Goal: Find specific page/section: Find specific page/section

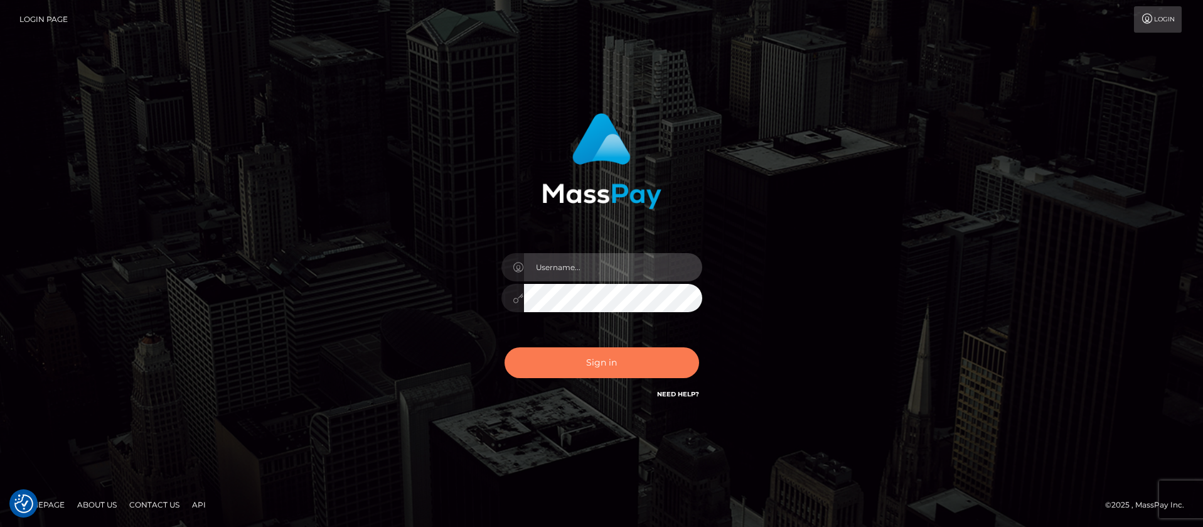
type input "balsaberisic"
click at [540, 358] on button "Sign in" at bounding box center [602, 362] width 195 height 31
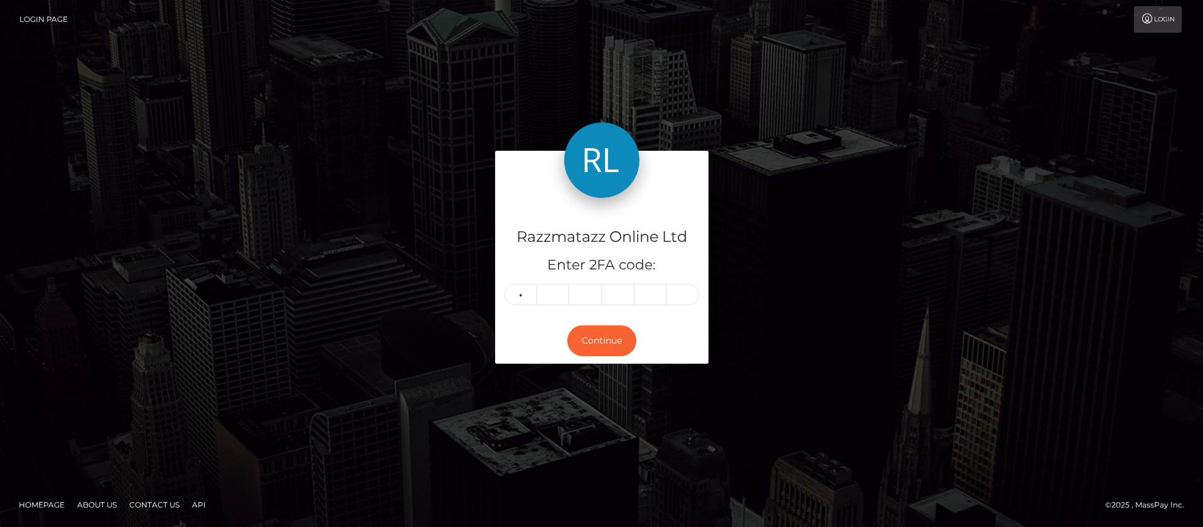
type input "8"
type input "9"
type input "5"
type input "2"
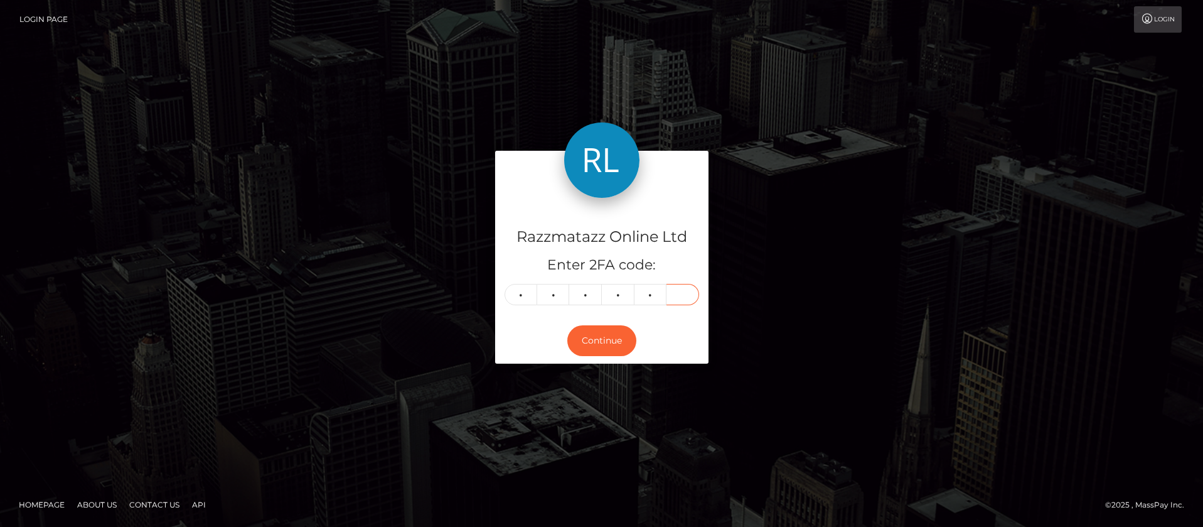
type input "4"
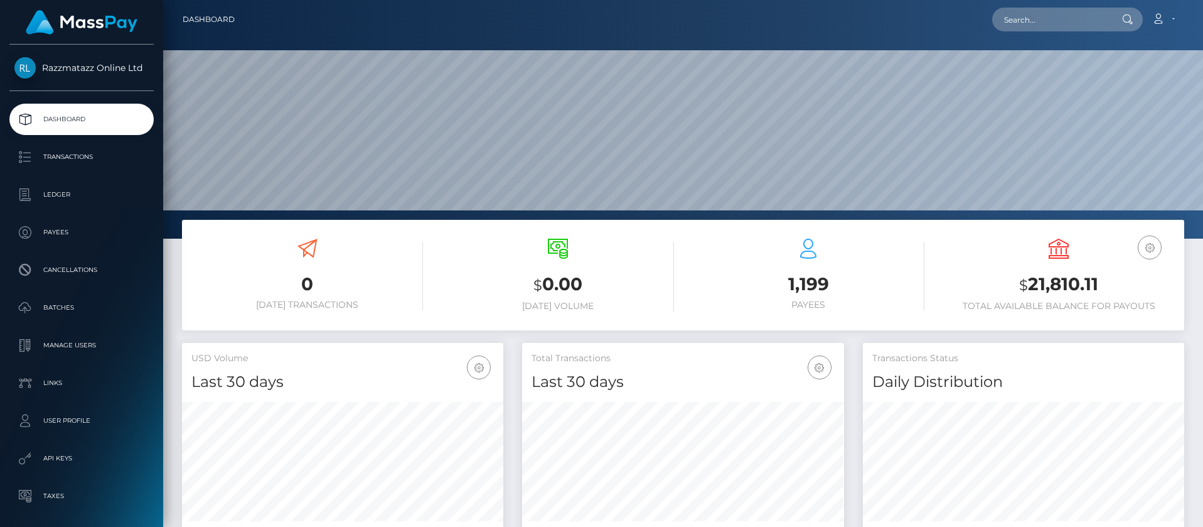
scroll to position [223, 322]
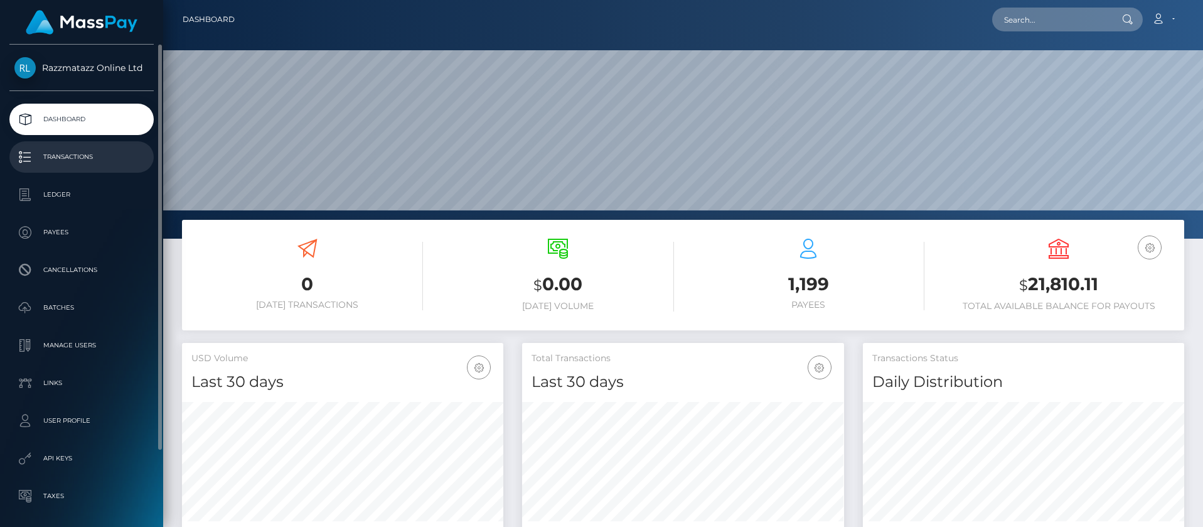
click at [64, 146] on link "Transactions" at bounding box center [81, 156] width 144 height 31
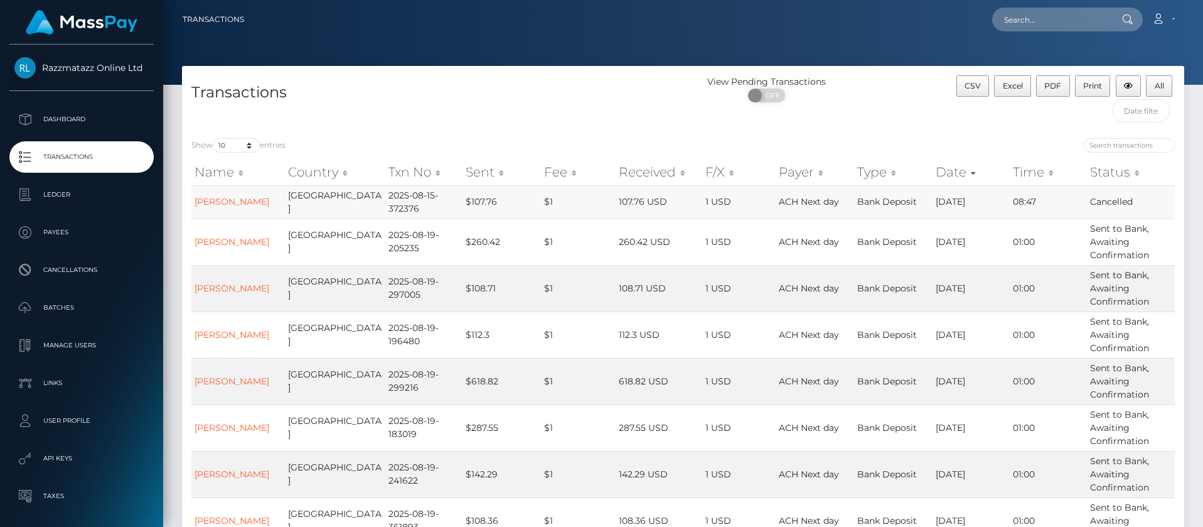
drag, startPoint x: 263, startPoint y: 195, endPoint x: 191, endPoint y: 206, distance: 72.4
click at [191, 206] on td "Shelby Wright" at bounding box center [238, 201] width 94 height 33
copy link "Shelby Wright"
click at [1024, 21] on input "text" at bounding box center [1051, 20] width 118 height 24
paste input "Celina Grimes"
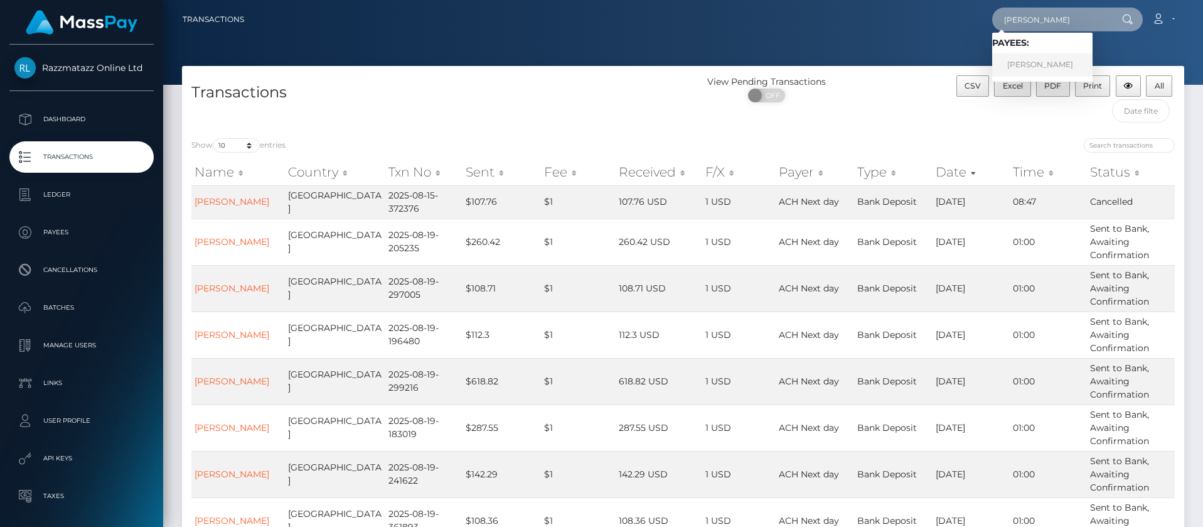
type input "Celina Grimes"
click at [1041, 67] on link "Celina Grimes" at bounding box center [1042, 64] width 100 height 23
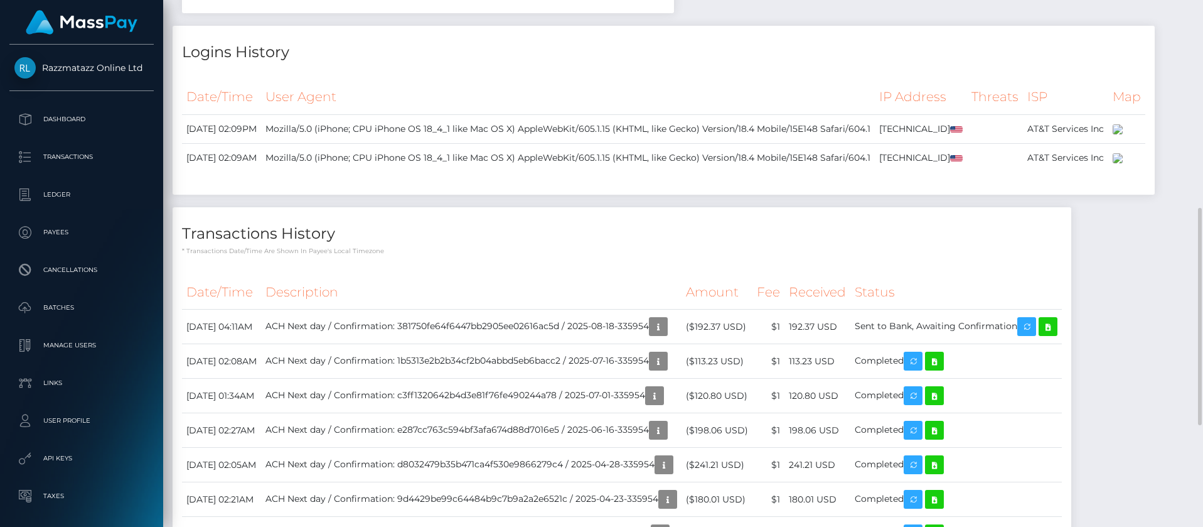
scroll to position [628, 0]
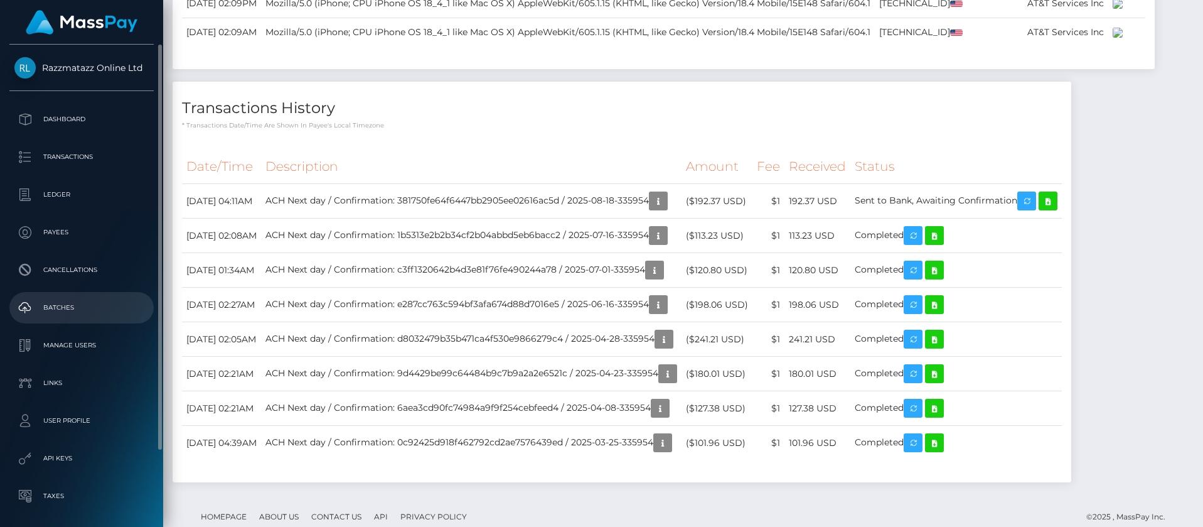
click at [108, 309] on p "Batches" at bounding box center [81, 307] width 134 height 19
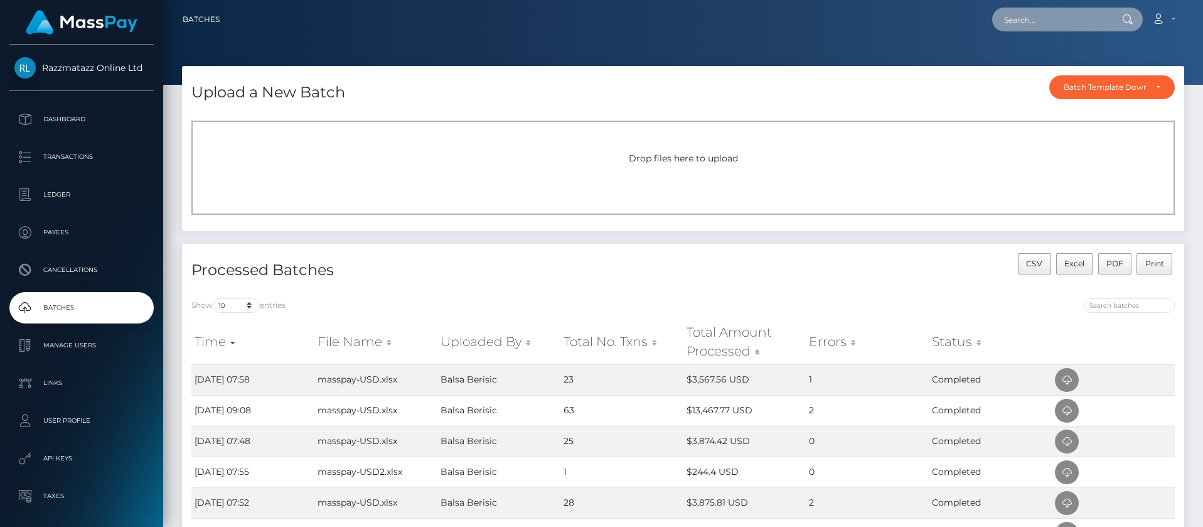
click at [1041, 16] on input "text" at bounding box center [1051, 20] width 118 height 24
paste input "[PERSON_NAME]"
type input "Brittney Keefer"
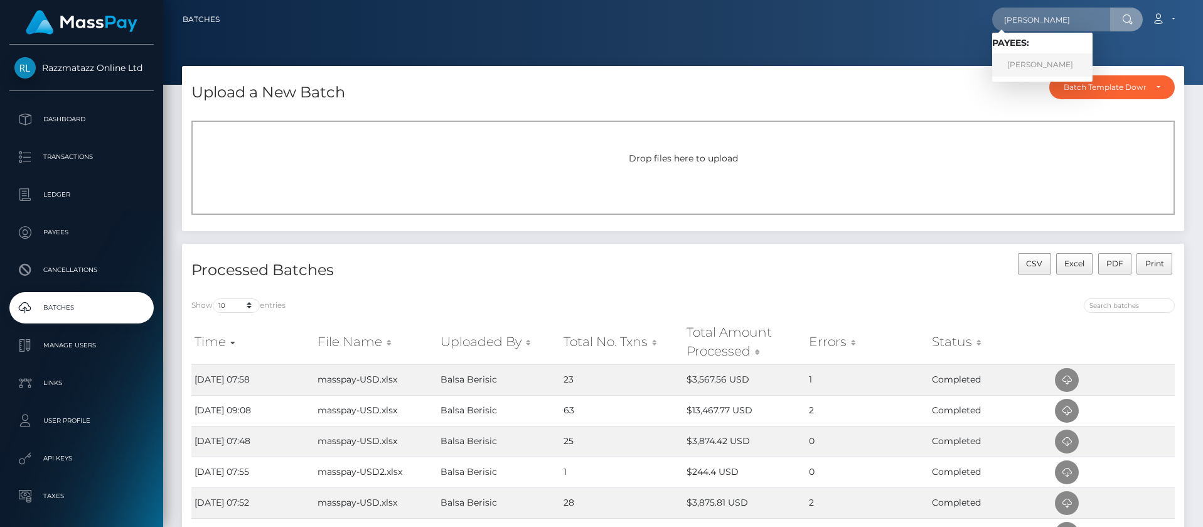
click at [1038, 63] on link "Brittney Keefer" at bounding box center [1042, 64] width 100 height 23
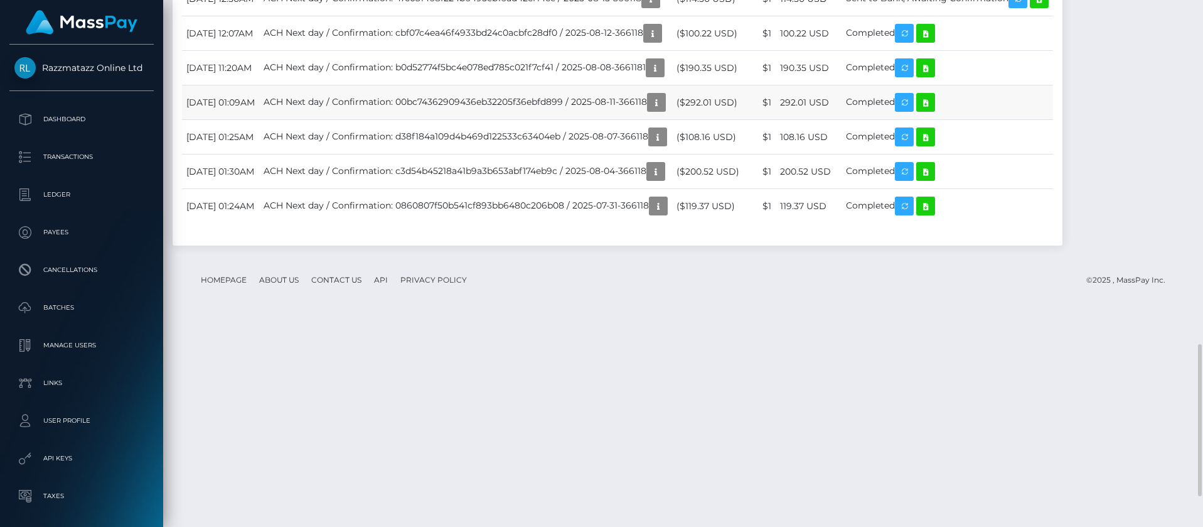
scroll to position [1299, 0]
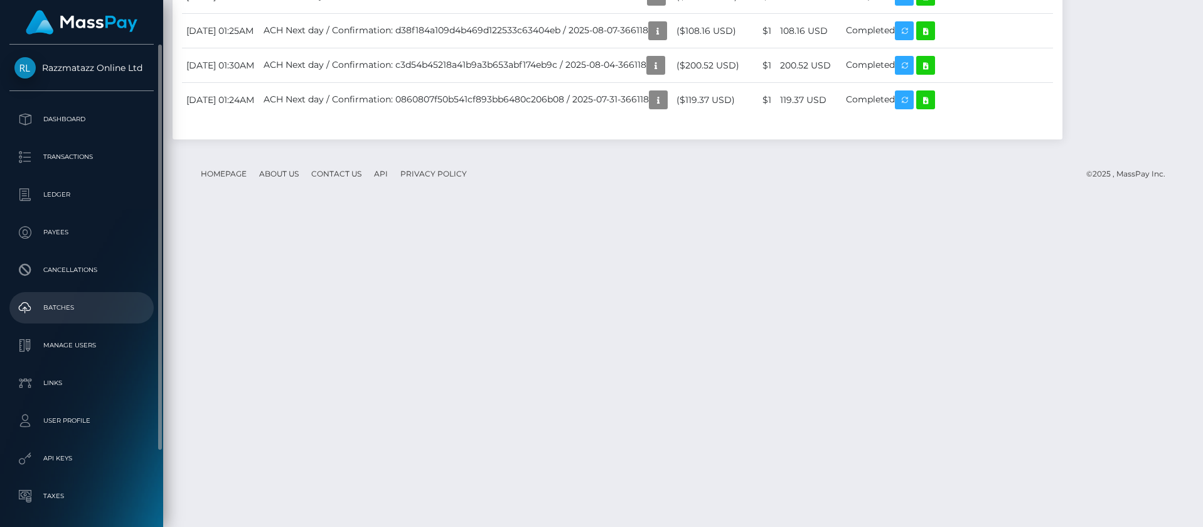
click at [83, 292] on link "Batches" at bounding box center [81, 307] width 144 height 31
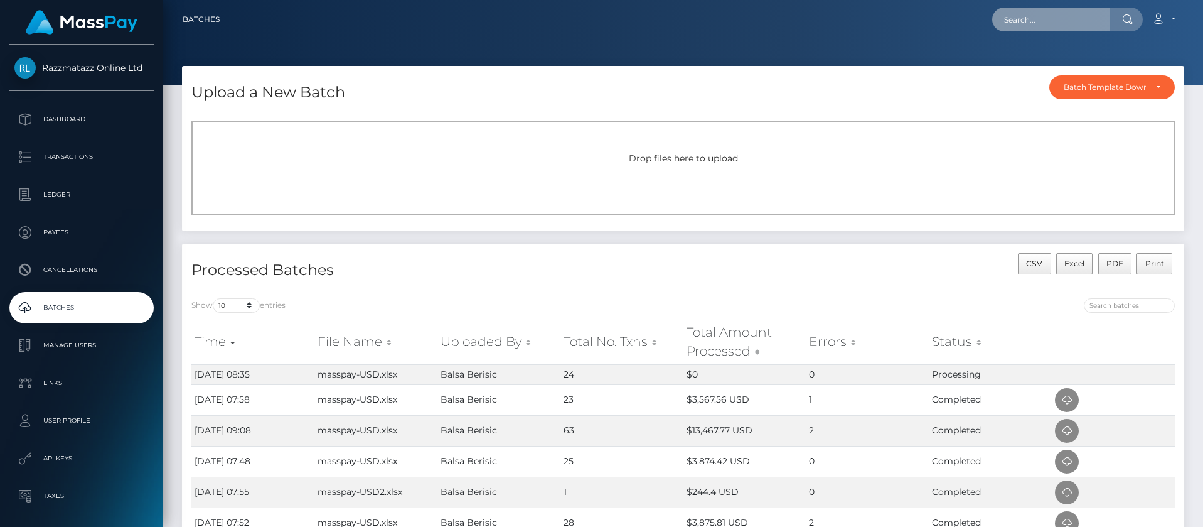
click at [1052, 12] on input "text" at bounding box center [1051, 20] width 118 height 24
paste input "Brittney Keefer"
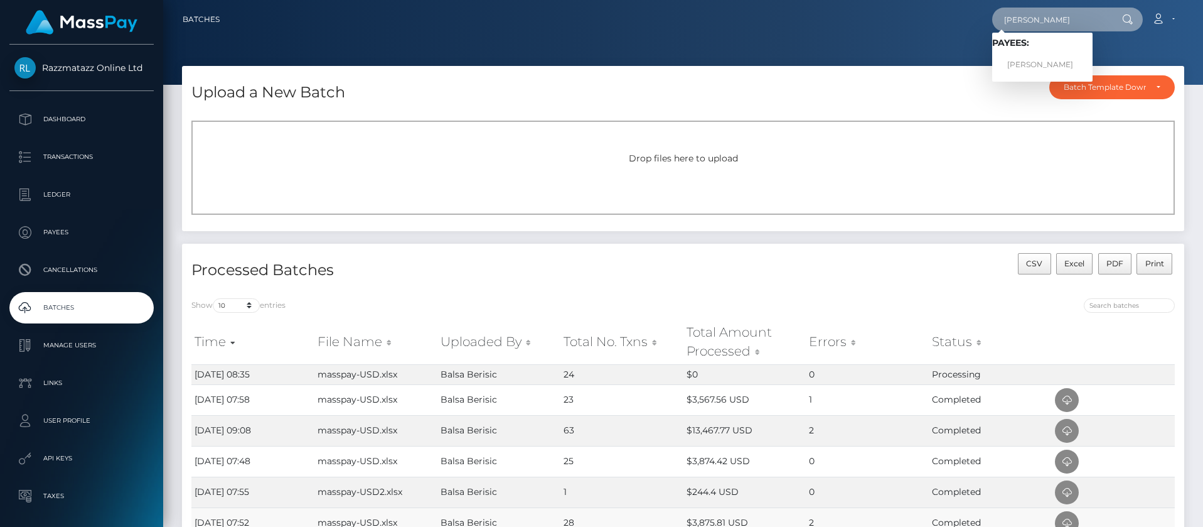
type input "Brittney Keefer"
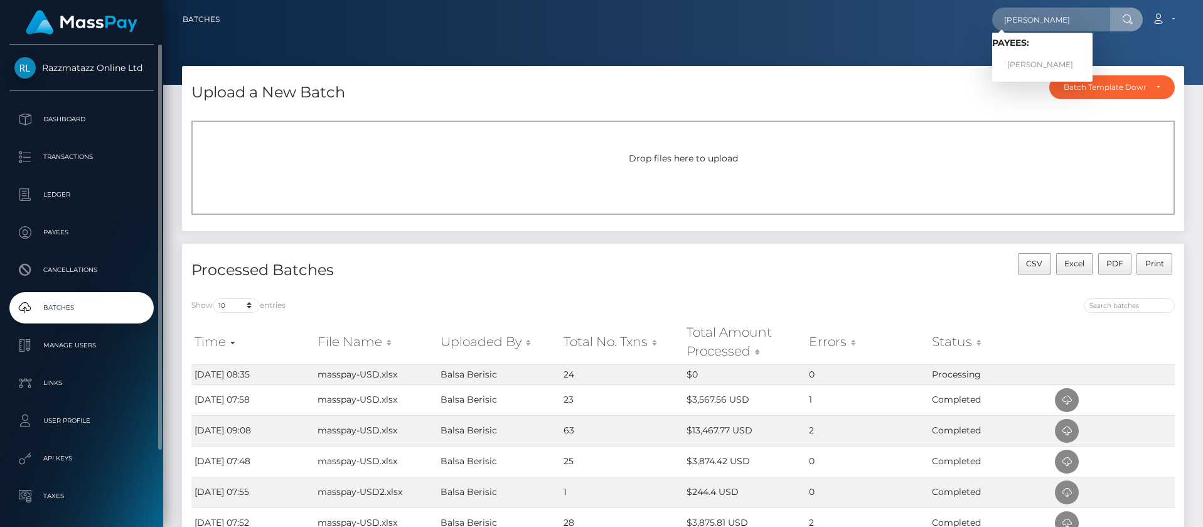
click at [105, 304] on p "Batches" at bounding box center [81, 307] width 134 height 19
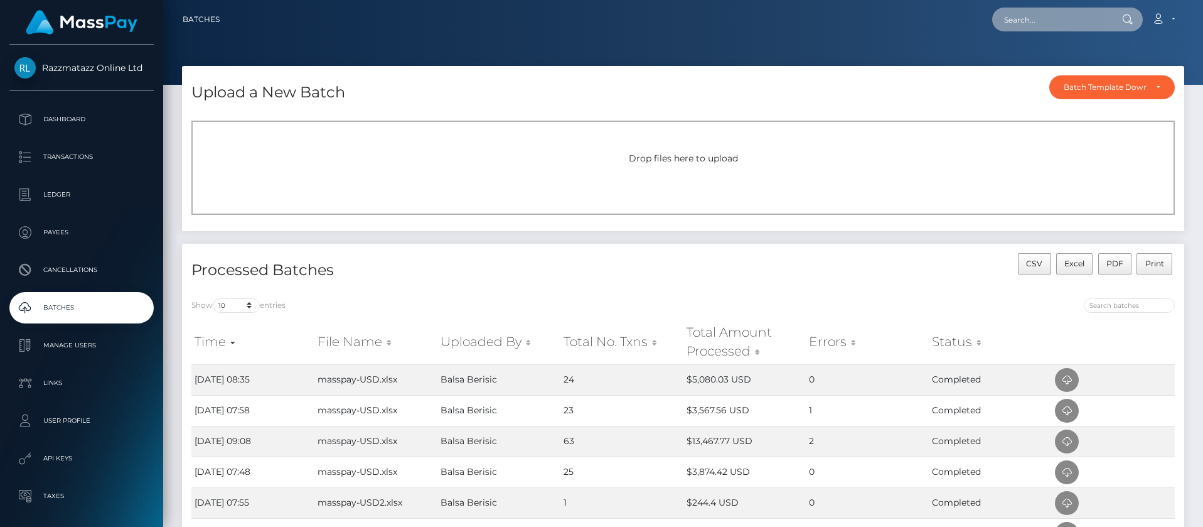
click at [1062, 23] on input "text" at bounding box center [1051, 20] width 118 height 24
click at [1033, 24] on input "text" at bounding box center [1051, 20] width 118 height 24
paste input "Brittney Keefer"
type input "Brittney Keefer"
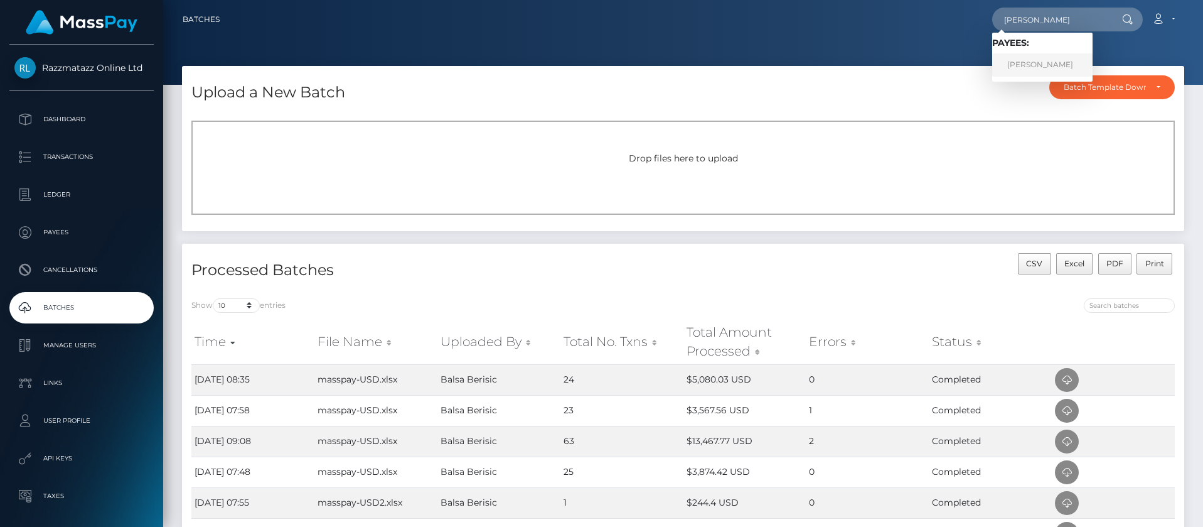
click at [1053, 63] on link "Brittney Keefer" at bounding box center [1042, 64] width 100 height 23
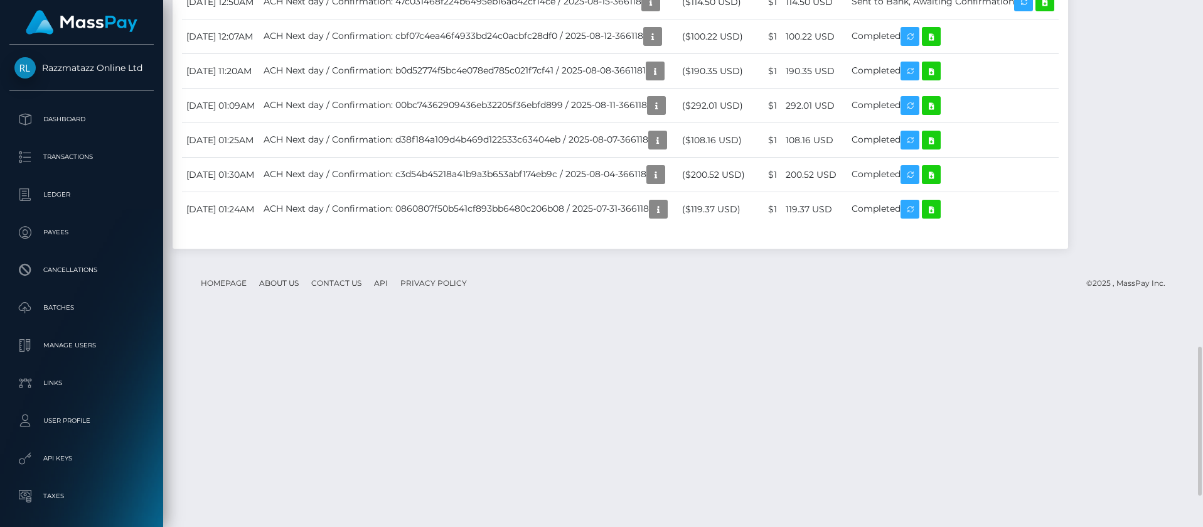
scroll to position [1333, 0]
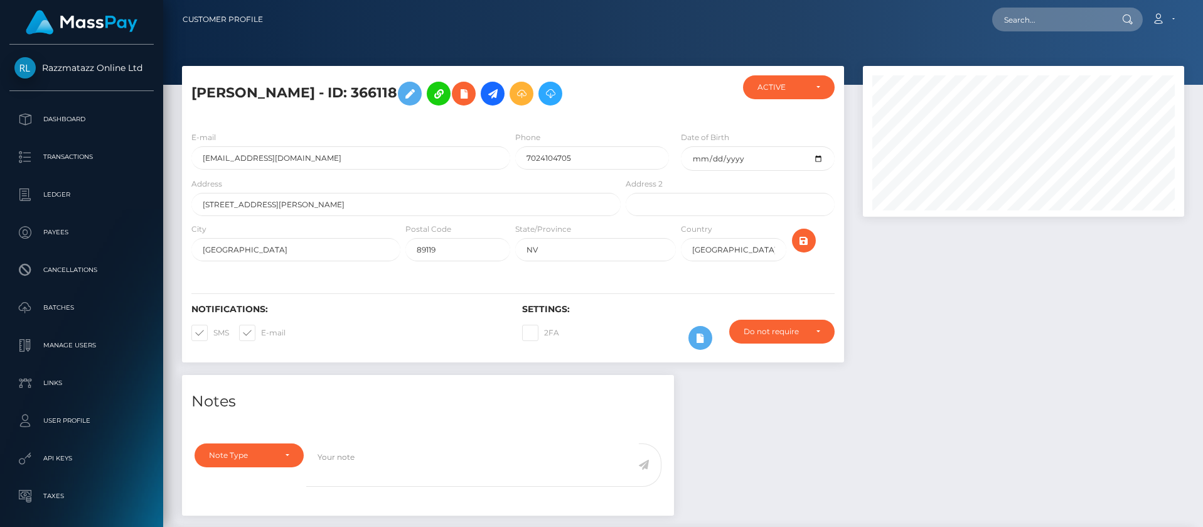
scroll to position [151, 322]
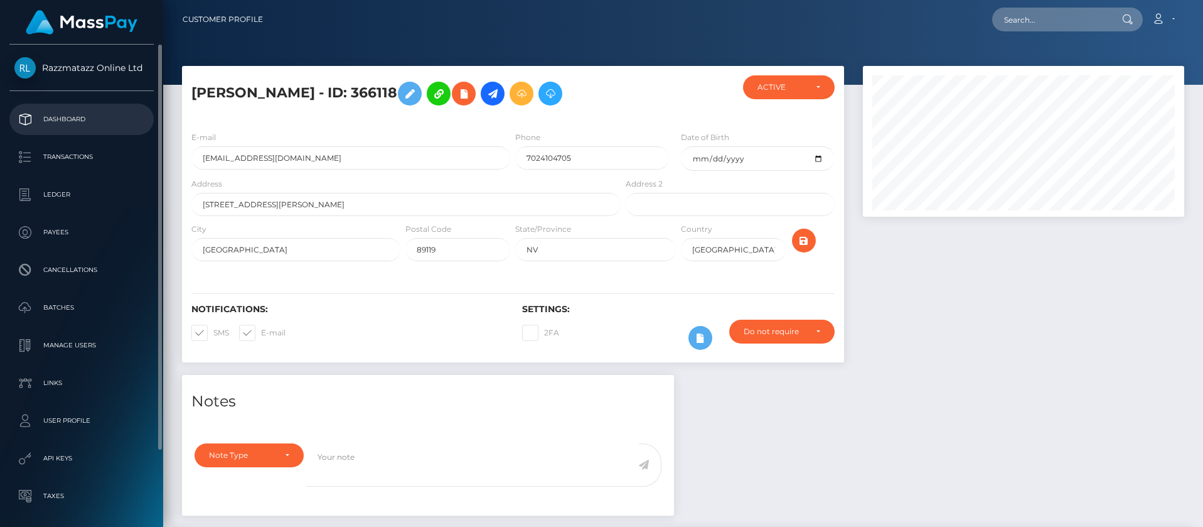
click at [67, 117] on p "Dashboard" at bounding box center [81, 119] width 134 height 19
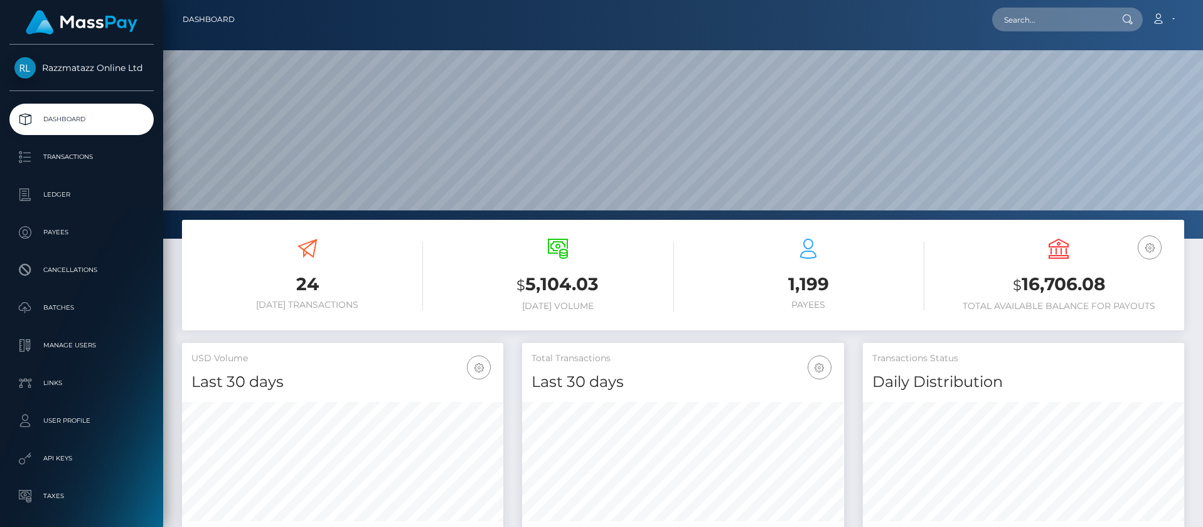
scroll to position [223, 322]
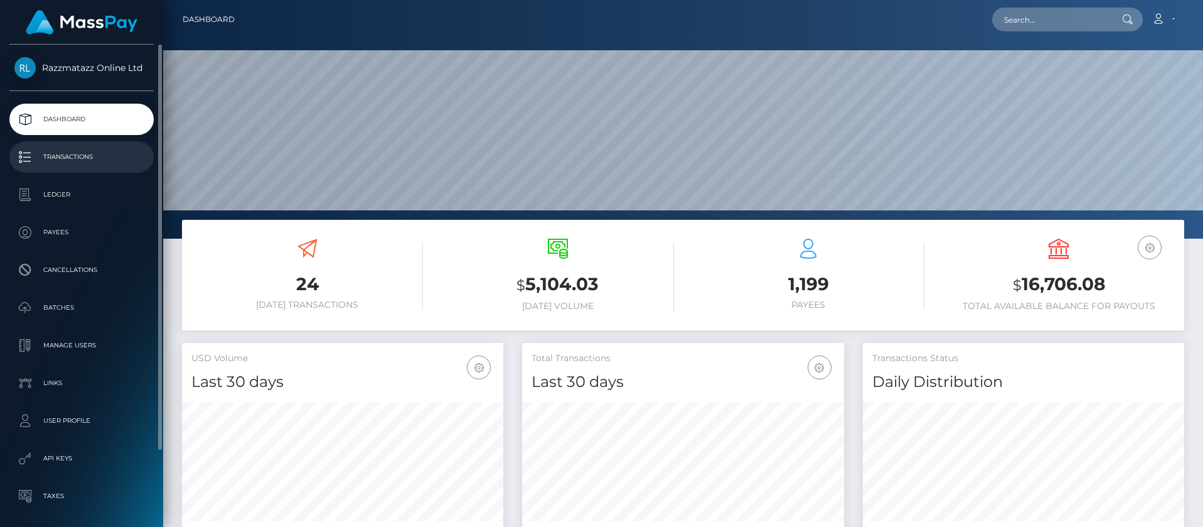
click at [80, 152] on p "Transactions" at bounding box center [81, 157] width 134 height 19
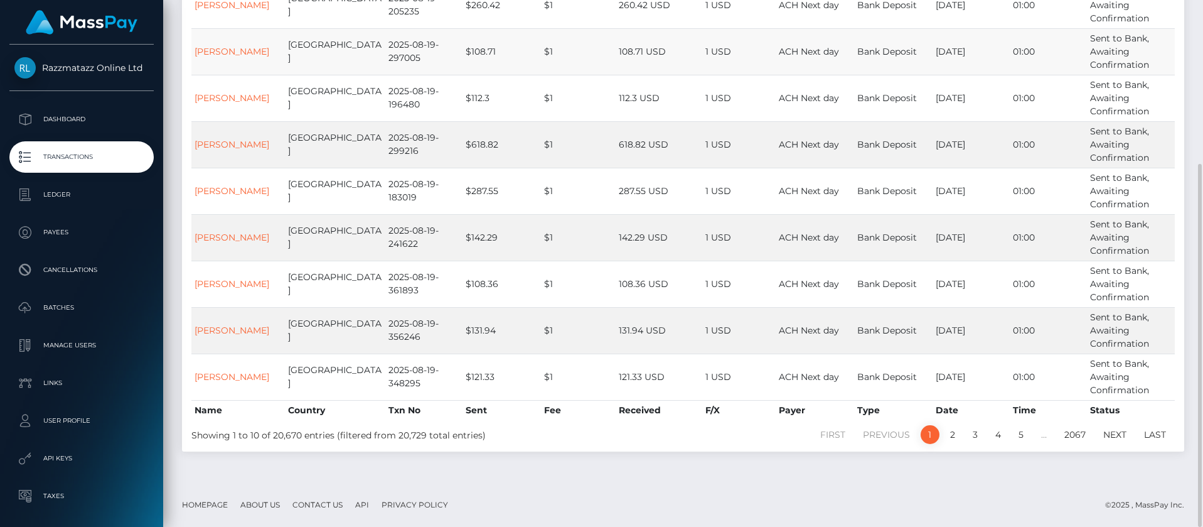
scroll to position [205, 0]
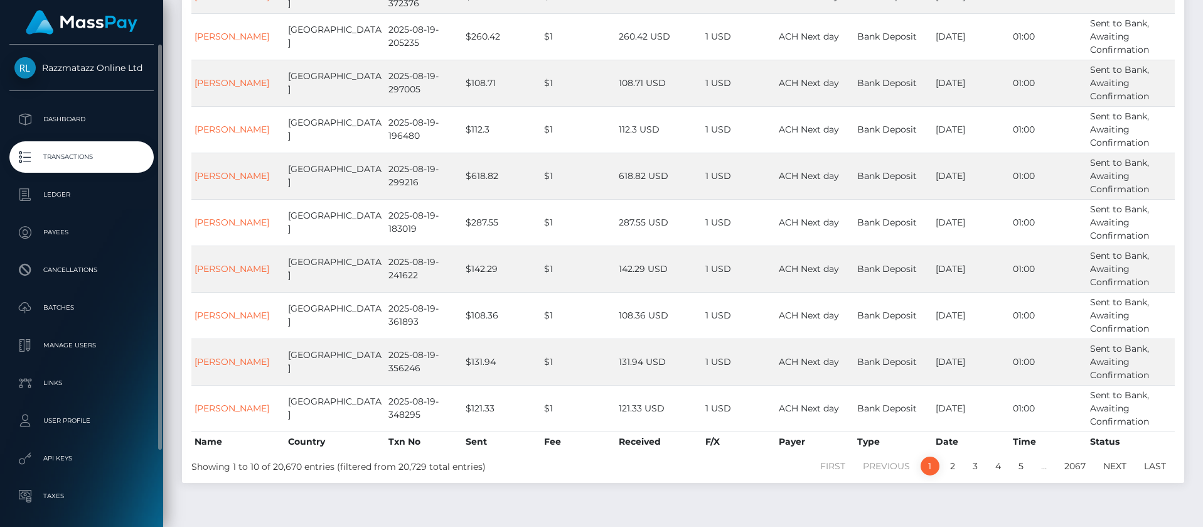
click at [69, 99] on div "Razzmatazz Online Ltd Dashboard Transactions Ledger Payees Cancellations Links" at bounding box center [81, 285] width 163 height 480
click at [70, 119] on p "Dashboard" at bounding box center [81, 119] width 134 height 19
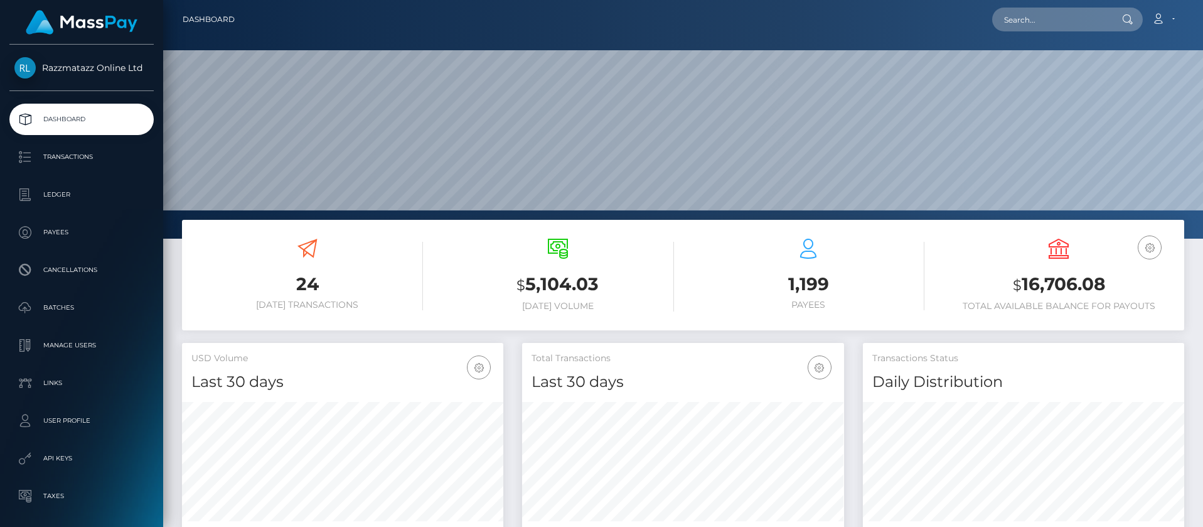
scroll to position [223, 322]
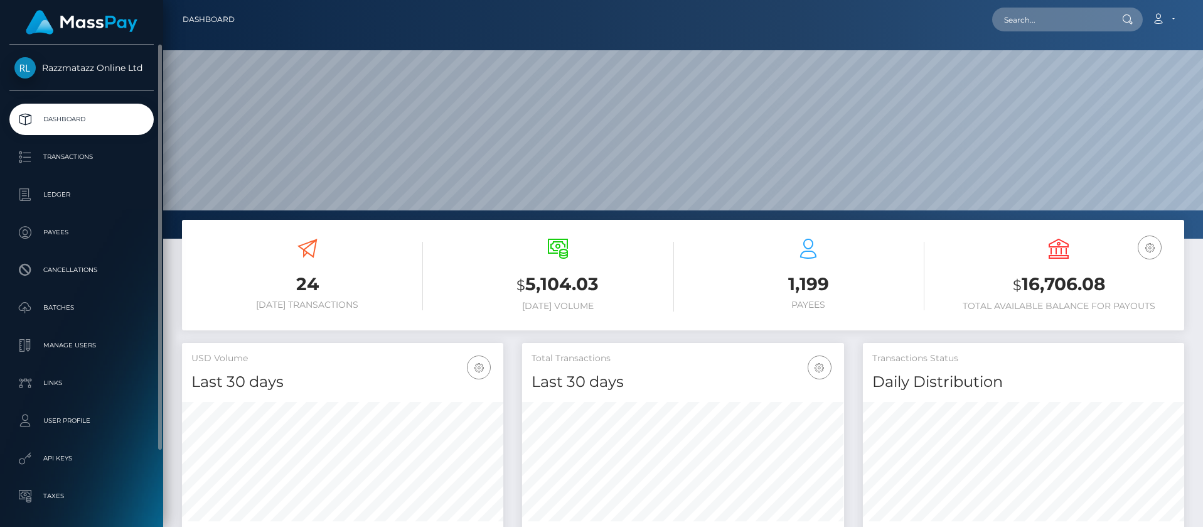
click at [110, 176] on ul "Dashboard Transactions Ledger Payees Cancellations Batches Links" at bounding box center [81, 327] width 163 height 446
click at [110, 166] on p "Transactions" at bounding box center [81, 157] width 134 height 19
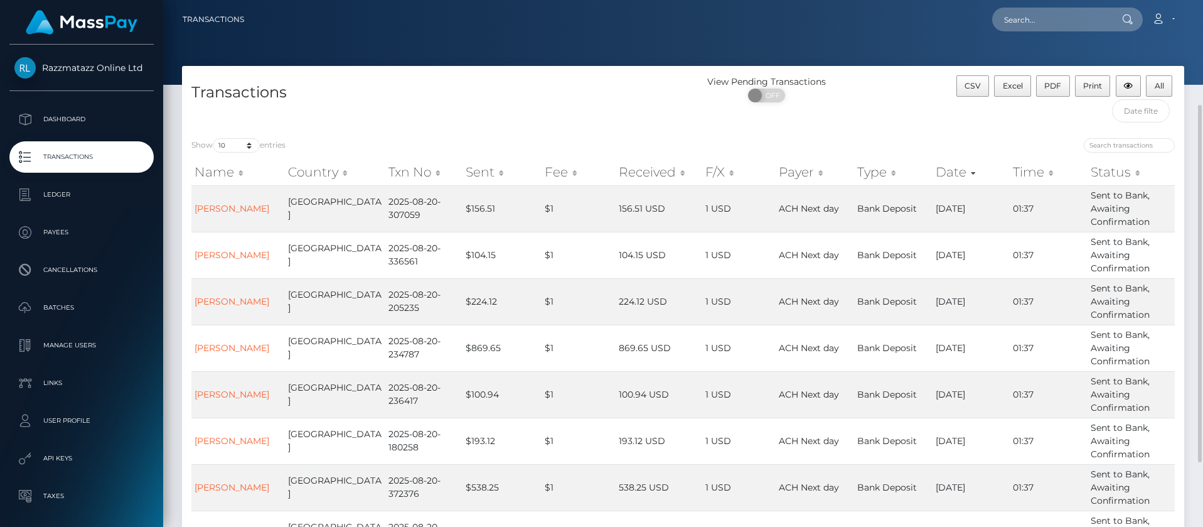
scroll to position [220, 0]
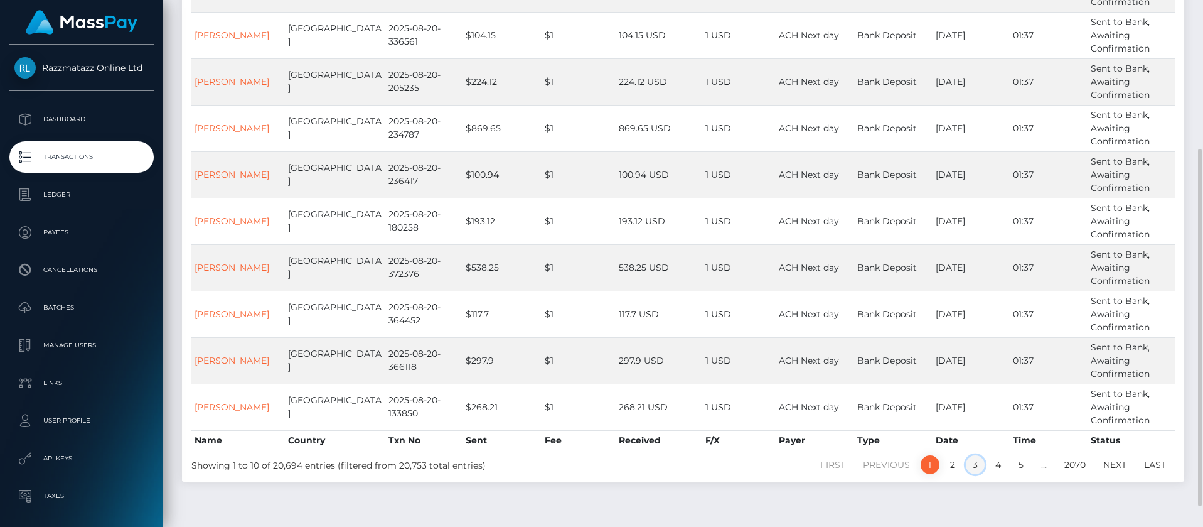
click at [978, 459] on link "3" at bounding box center [975, 464] width 19 height 19
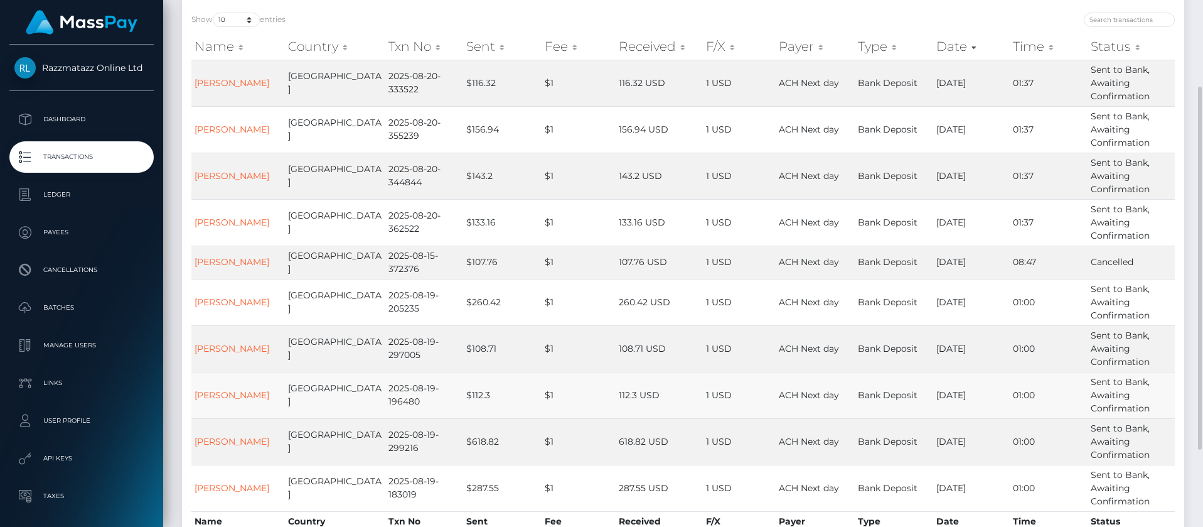
scroll to position [237, 0]
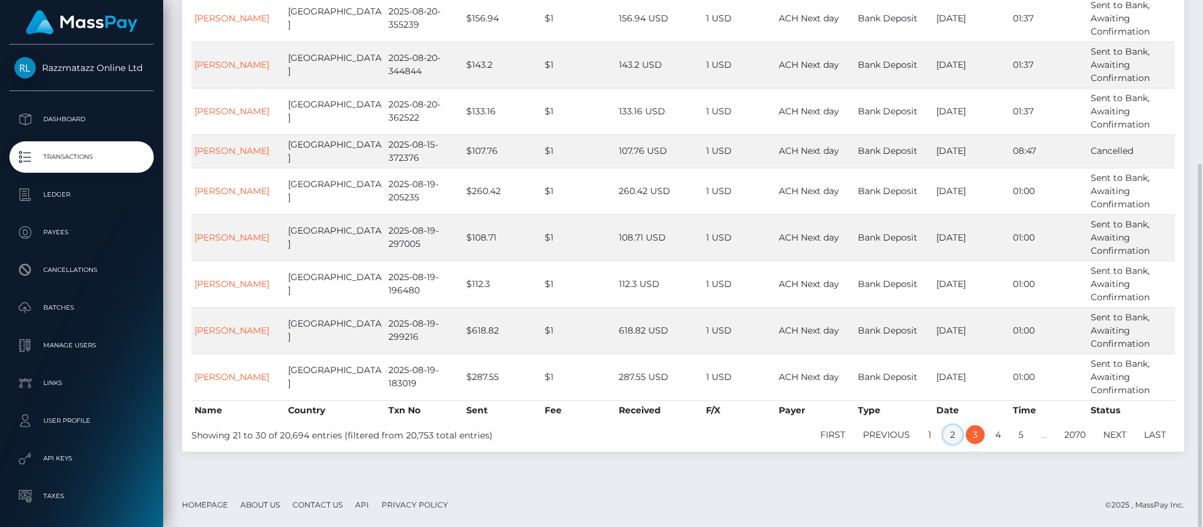
click at [952, 434] on link "2" at bounding box center [953, 434] width 19 height 19
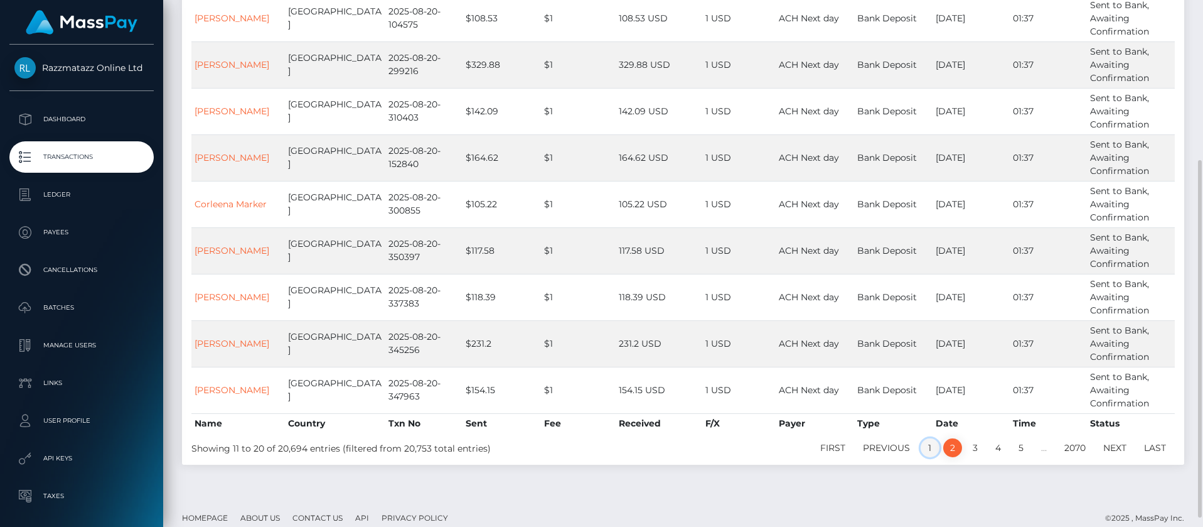
click at [925, 452] on link "1" at bounding box center [930, 447] width 19 height 19
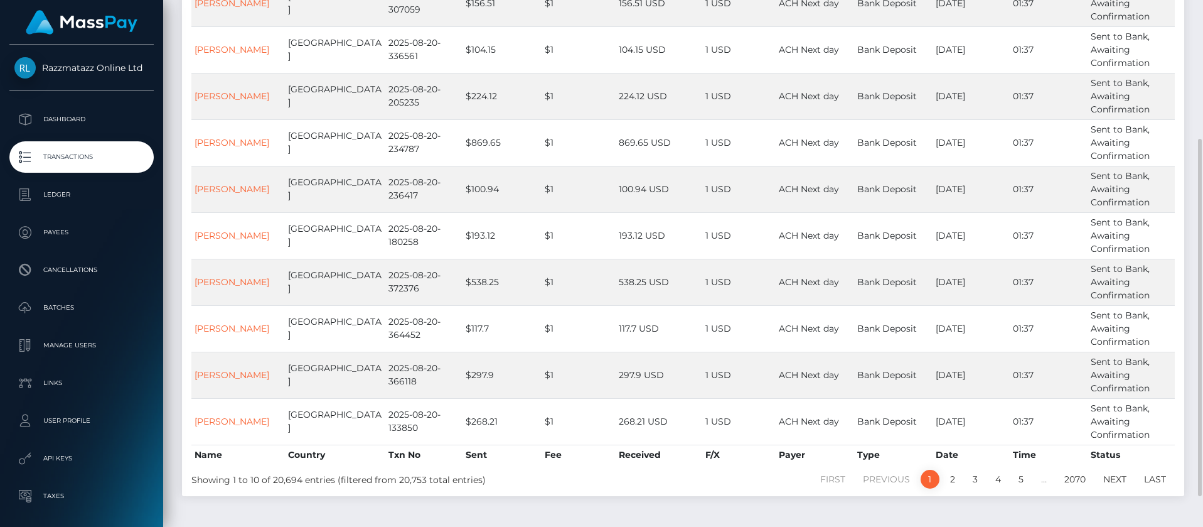
scroll to position [174, 0]
